Goal: Navigation & Orientation: Understand site structure

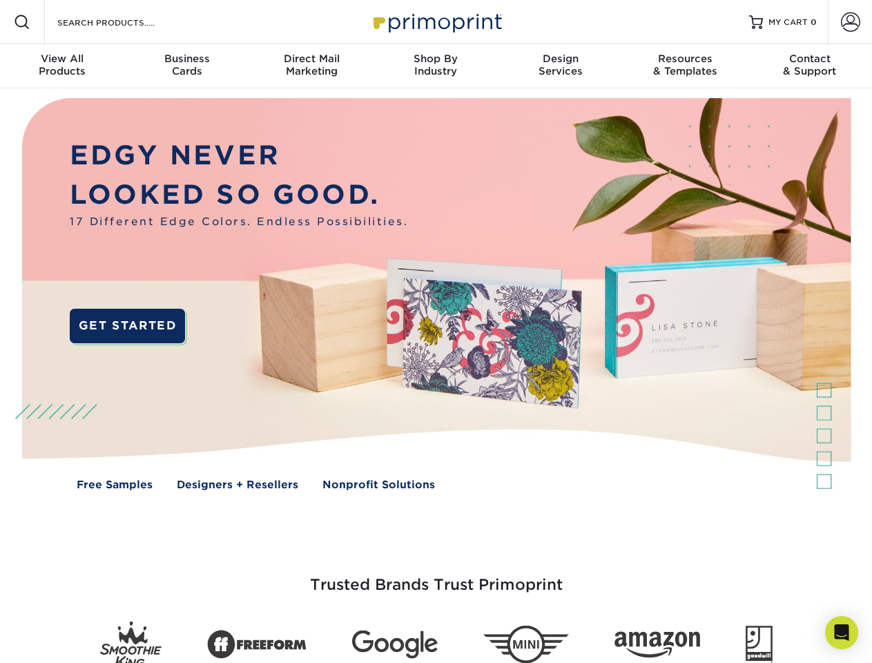
click at [436, 332] on img at bounding box center [435, 304] width 863 height 432
click at [22, 22] on span at bounding box center [22, 22] width 17 height 17
click at [850, 22] on span at bounding box center [850, 21] width 19 height 19
click at [62, 66] on div "View All Products" at bounding box center [62, 65] width 124 height 25
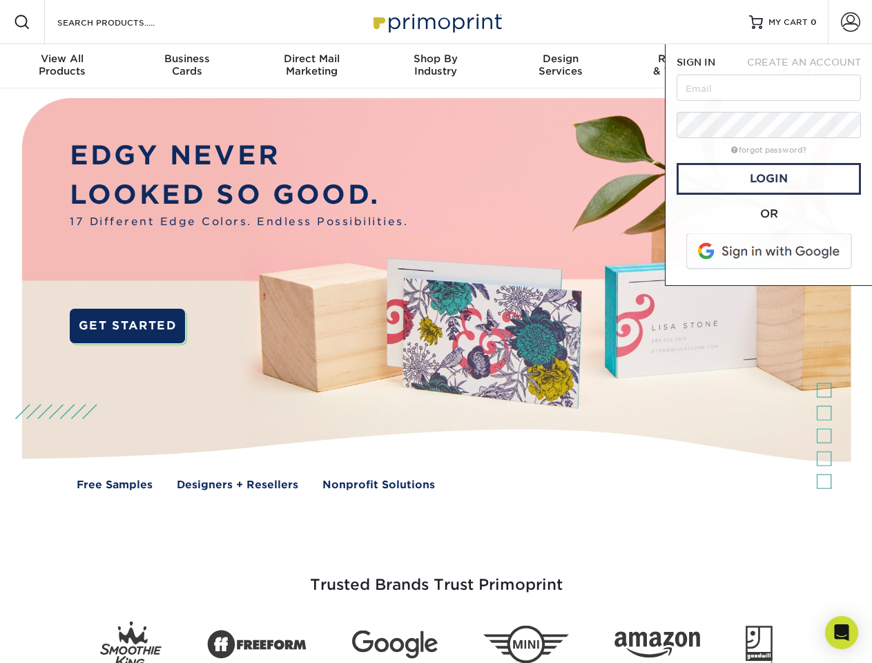
click at [187, 66] on div "Business Cards" at bounding box center [186, 65] width 124 height 25
click at [312, 66] on div "Direct Mail Marketing" at bounding box center [311, 65] width 124 height 25
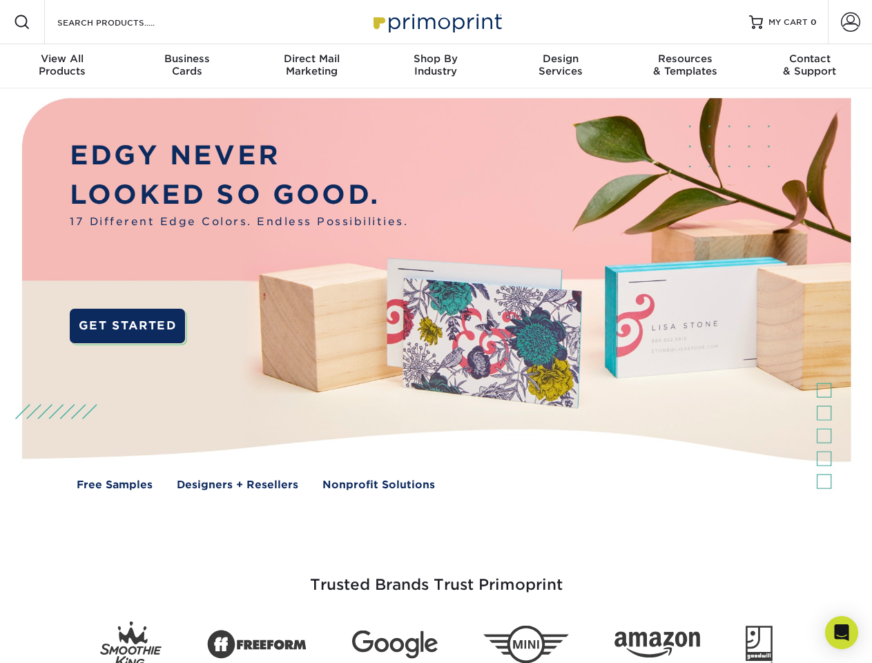
click at [436, 66] on div "Shop By Industry" at bounding box center [436, 65] width 124 height 25
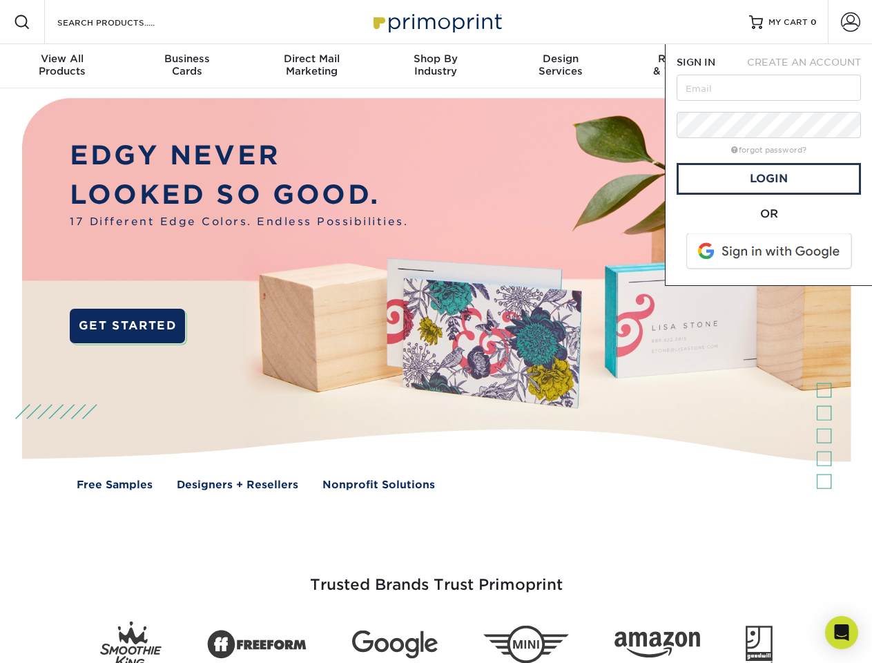
click at [561, 66] on div "Design Services" at bounding box center [561, 65] width 124 height 25
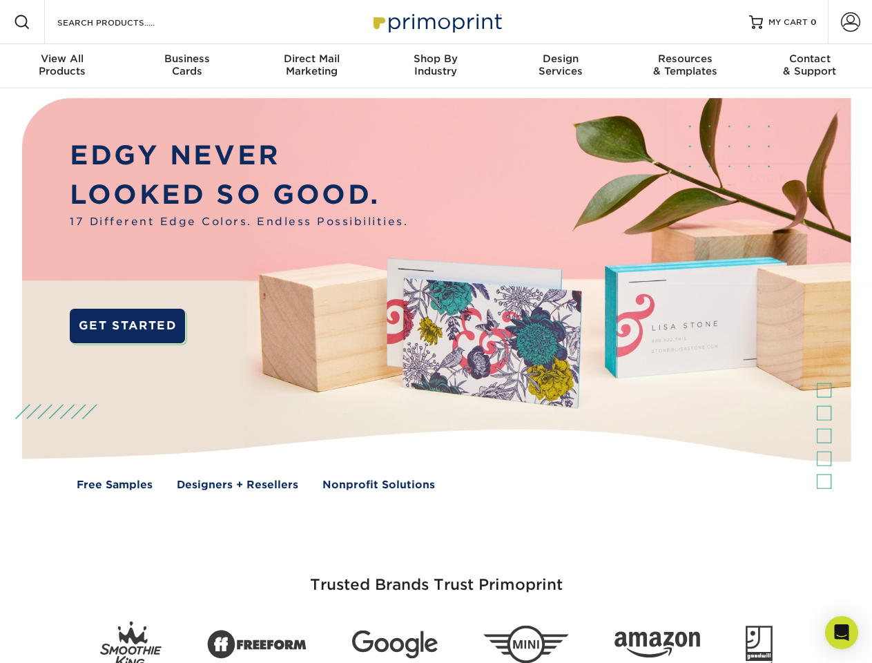
click at [685, 66] on span "SIGN IN" at bounding box center [696, 62] width 39 height 11
click at [810, 66] on span "CREATE AN ACCOUNT" at bounding box center [804, 62] width 114 height 11
